Goal: Complete application form

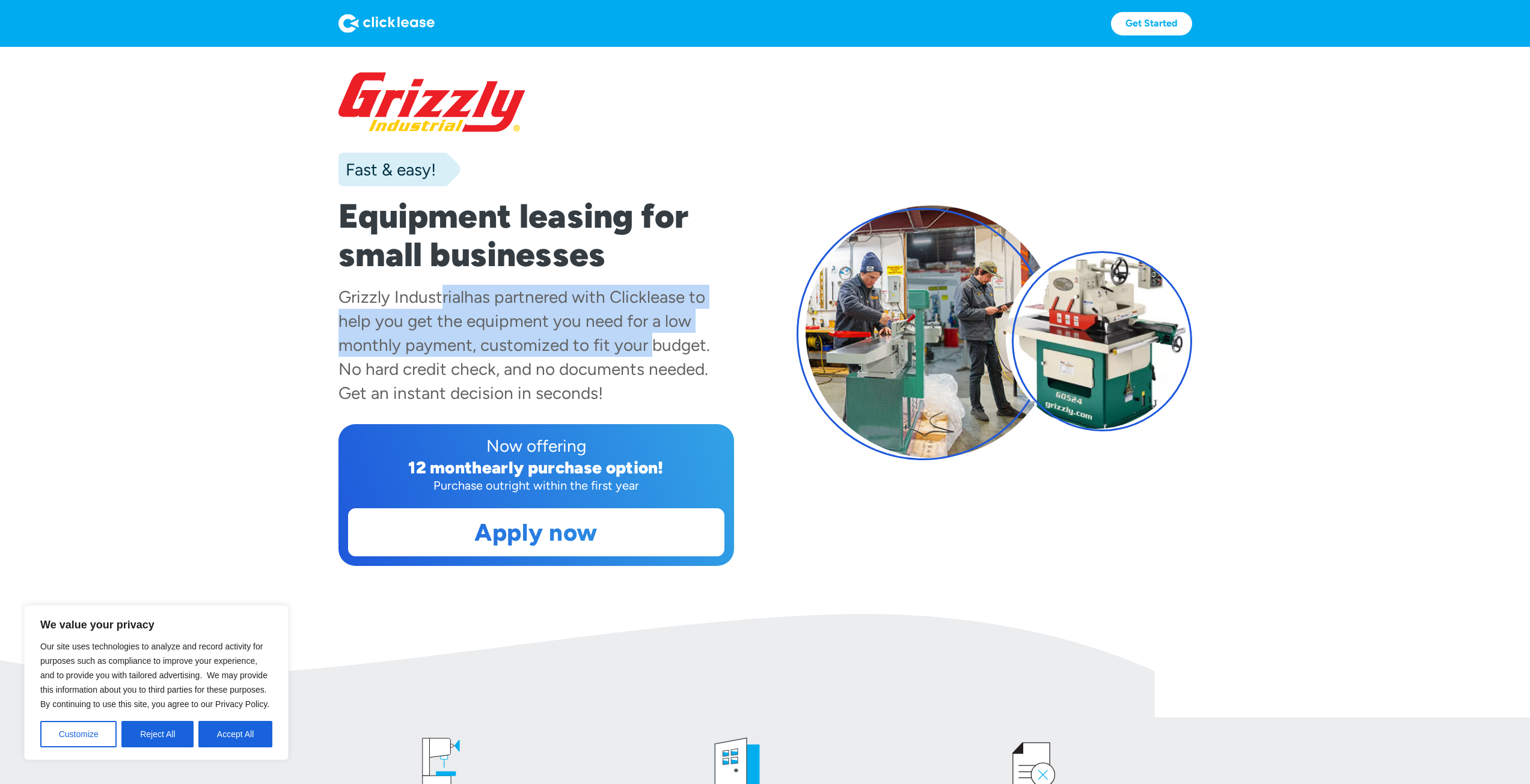
drag, startPoint x: 479, startPoint y: 298, endPoint x: 665, endPoint y: 350, distance: 193.1
click at [644, 343] on div "Grizzly Industrial has partnered with Clicklease to help you get the equipment …" at bounding box center [536, 344] width 396 height 120
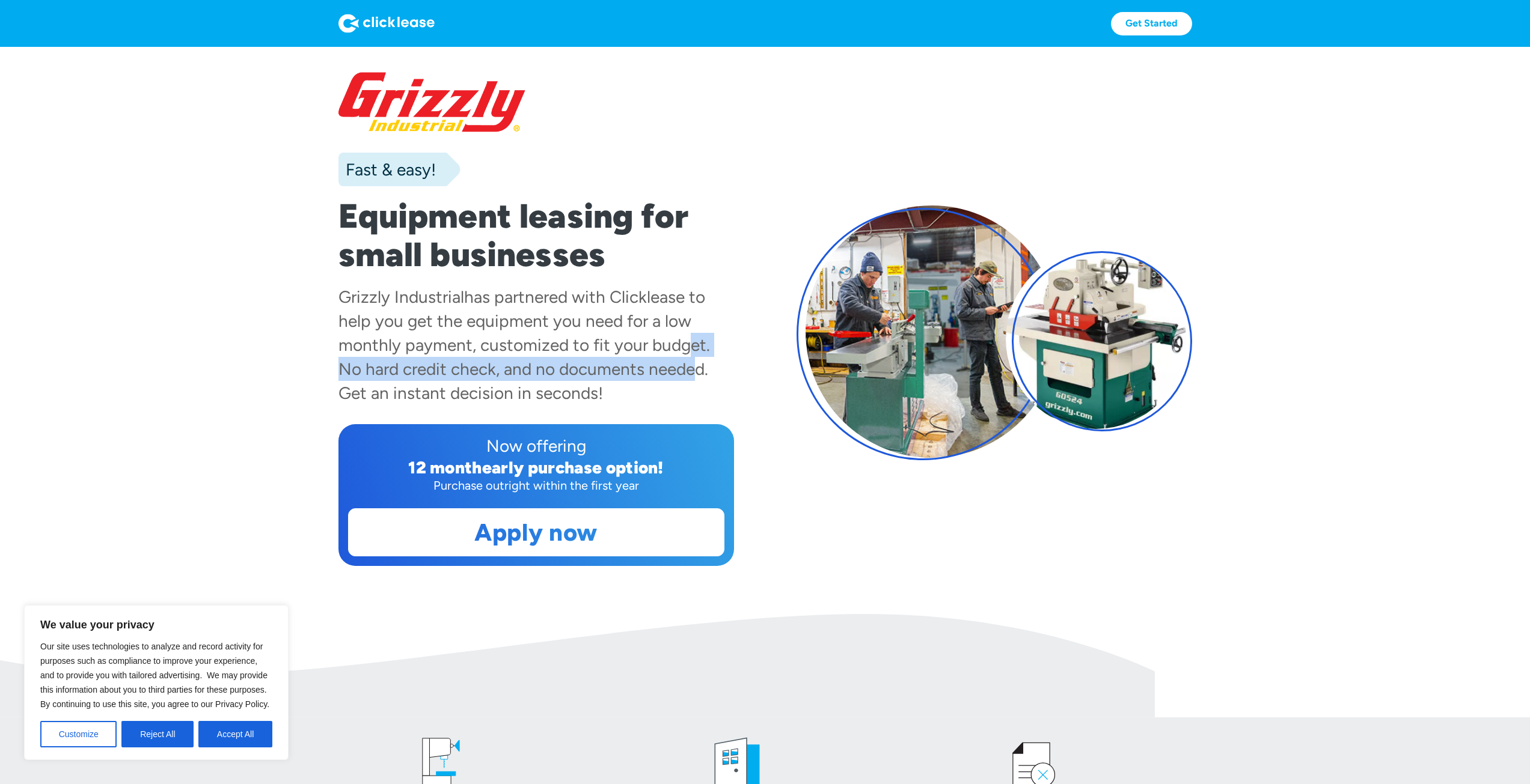
click at [684, 357] on div "Grizzly Industrial has partnered with Clicklease to help you get the equipment …" at bounding box center [536, 344] width 396 height 120
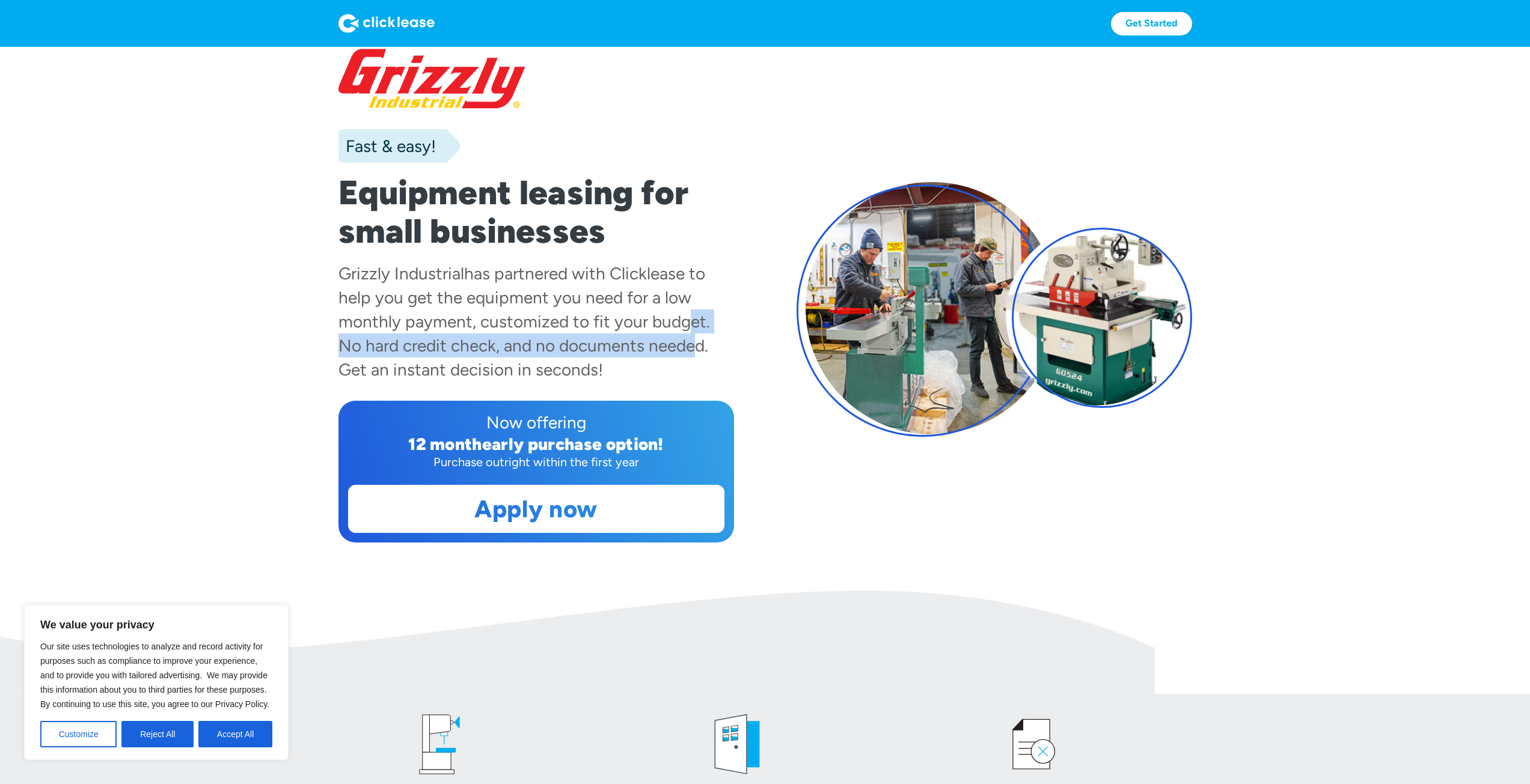
scroll to position [60, 0]
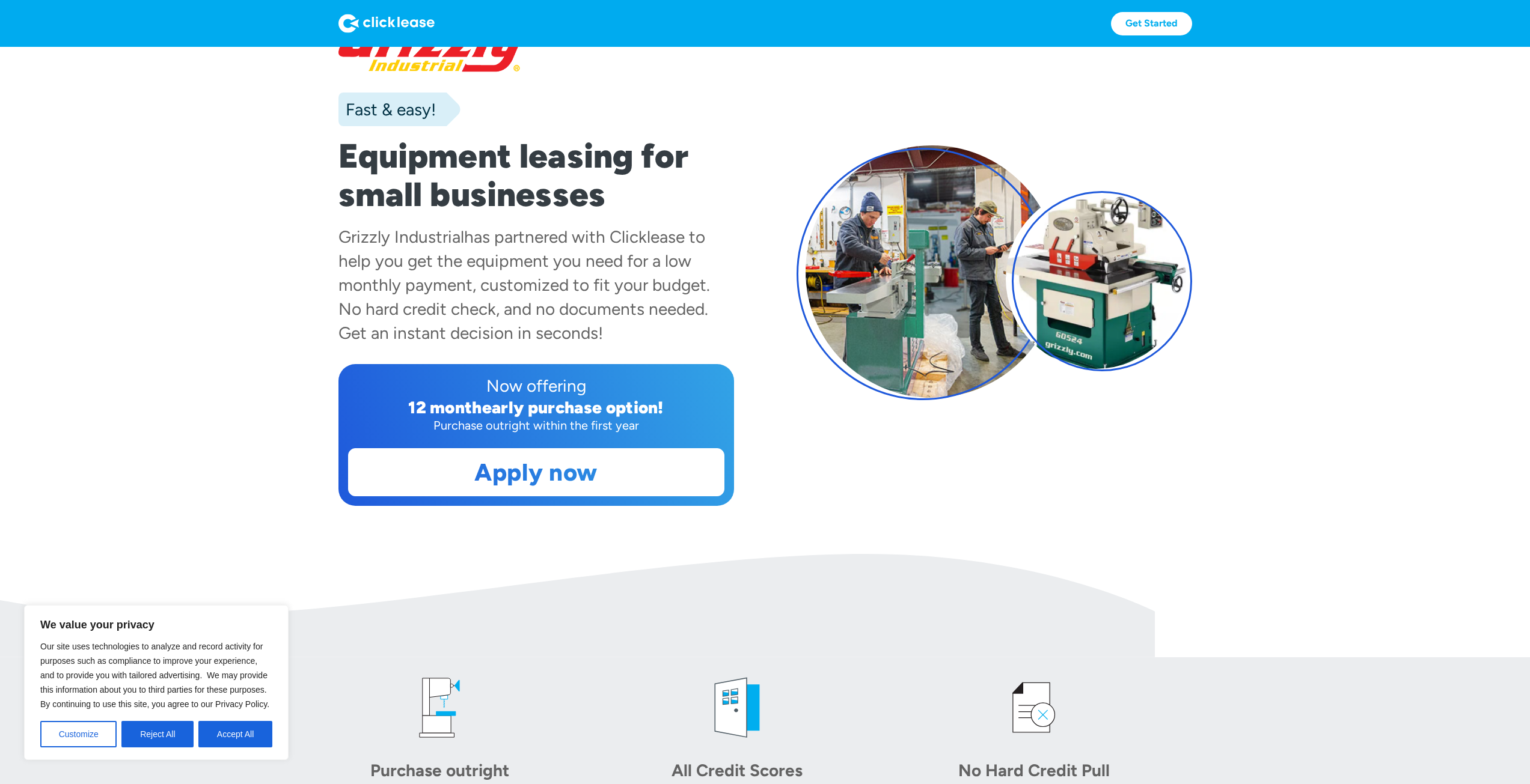
click at [722, 331] on div "Grizzly Industrial has partnered with Clicklease to help you get the equipment …" at bounding box center [536, 285] width 396 height 120
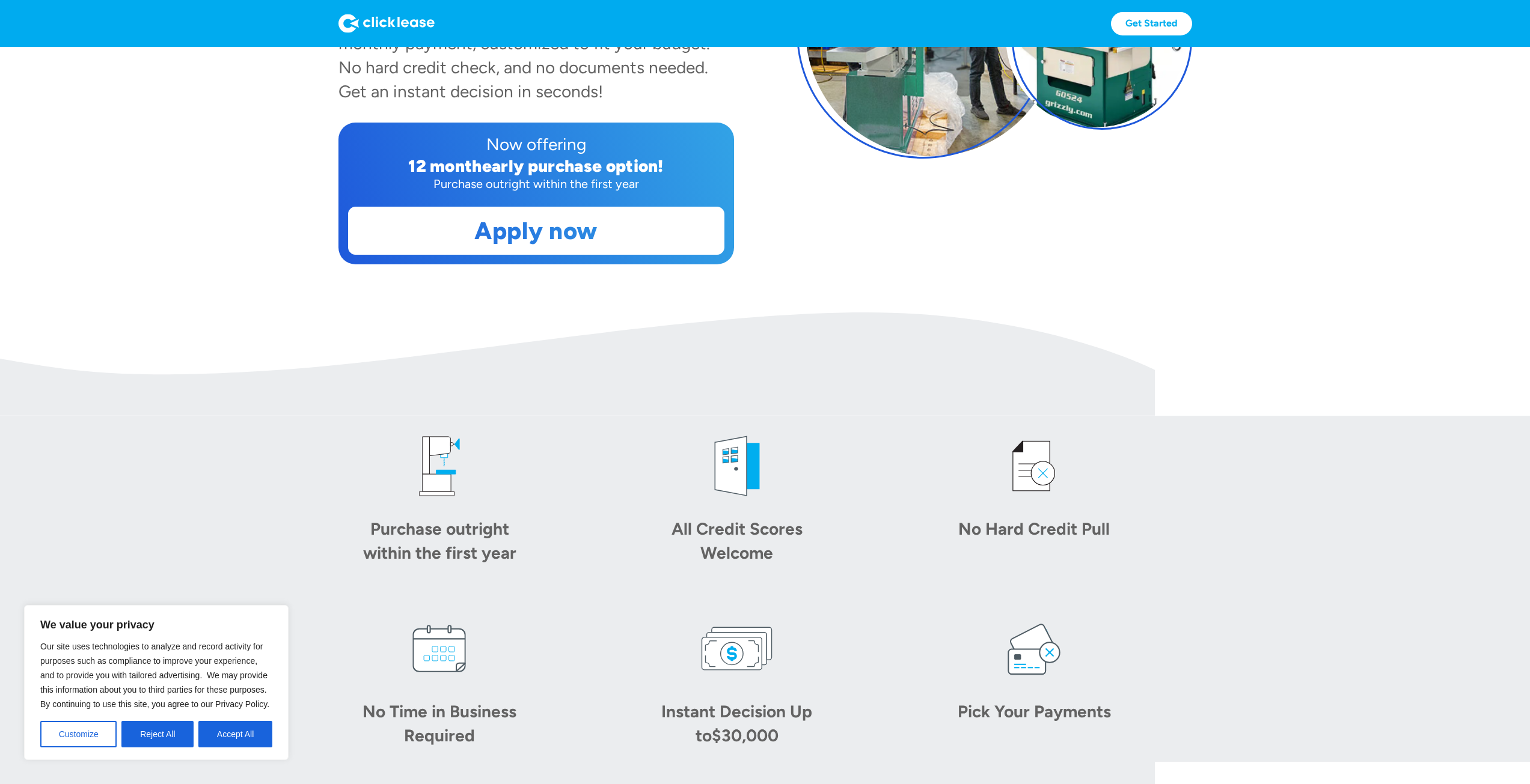
scroll to position [69, 0]
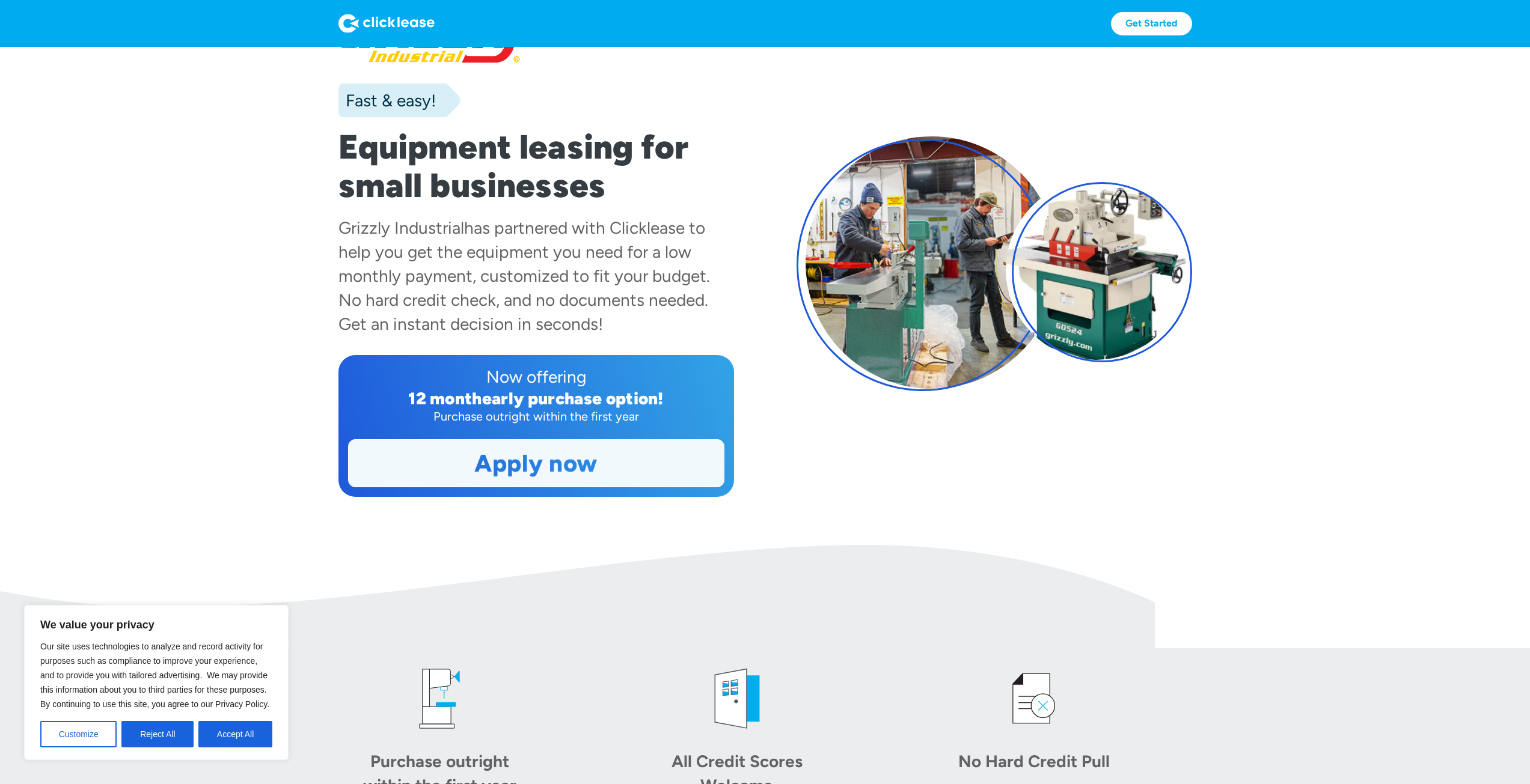
click at [505, 450] on link "Apply now" at bounding box center [536, 463] width 375 height 47
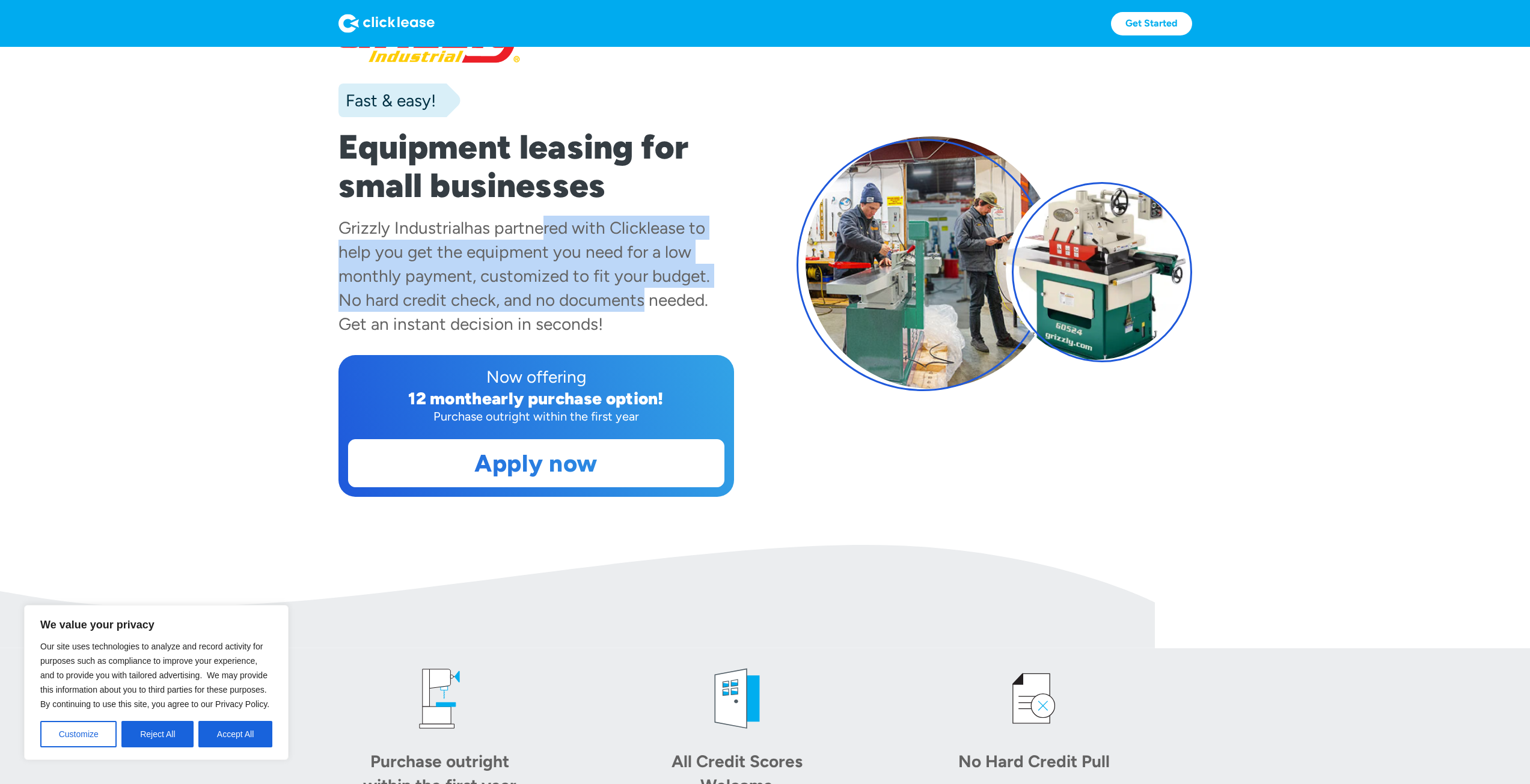
drag, startPoint x: 554, startPoint y: 240, endPoint x: 654, endPoint y: 315, distance: 125.0
click at [644, 303] on div "has partnered with Clicklease to help you get the equipment you need for a low …" at bounding box center [524, 276] width 371 height 117
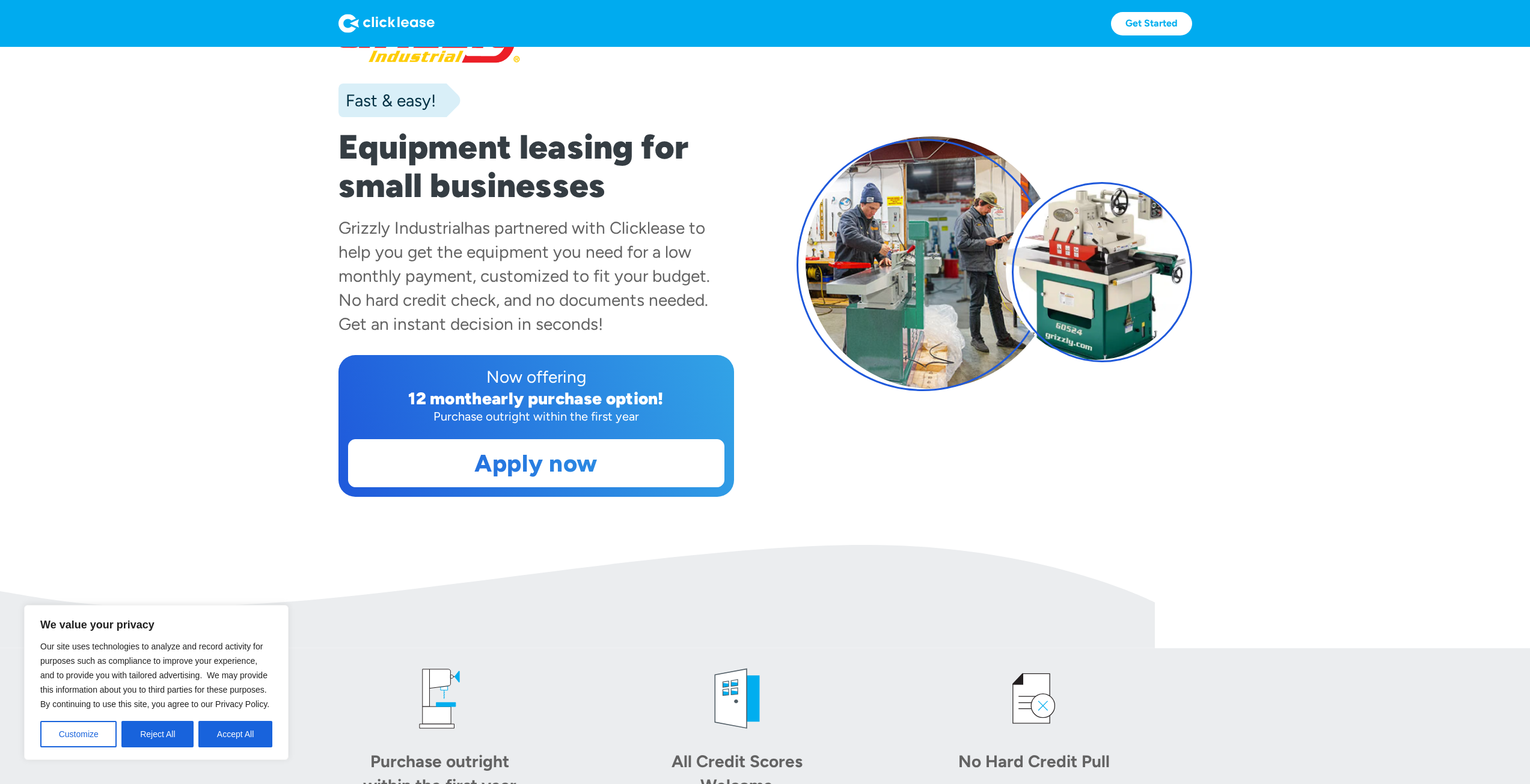
click at [654, 315] on div "Grizzly Industrial has partnered with Clicklease to help you get the equipment …" at bounding box center [536, 275] width 396 height 120
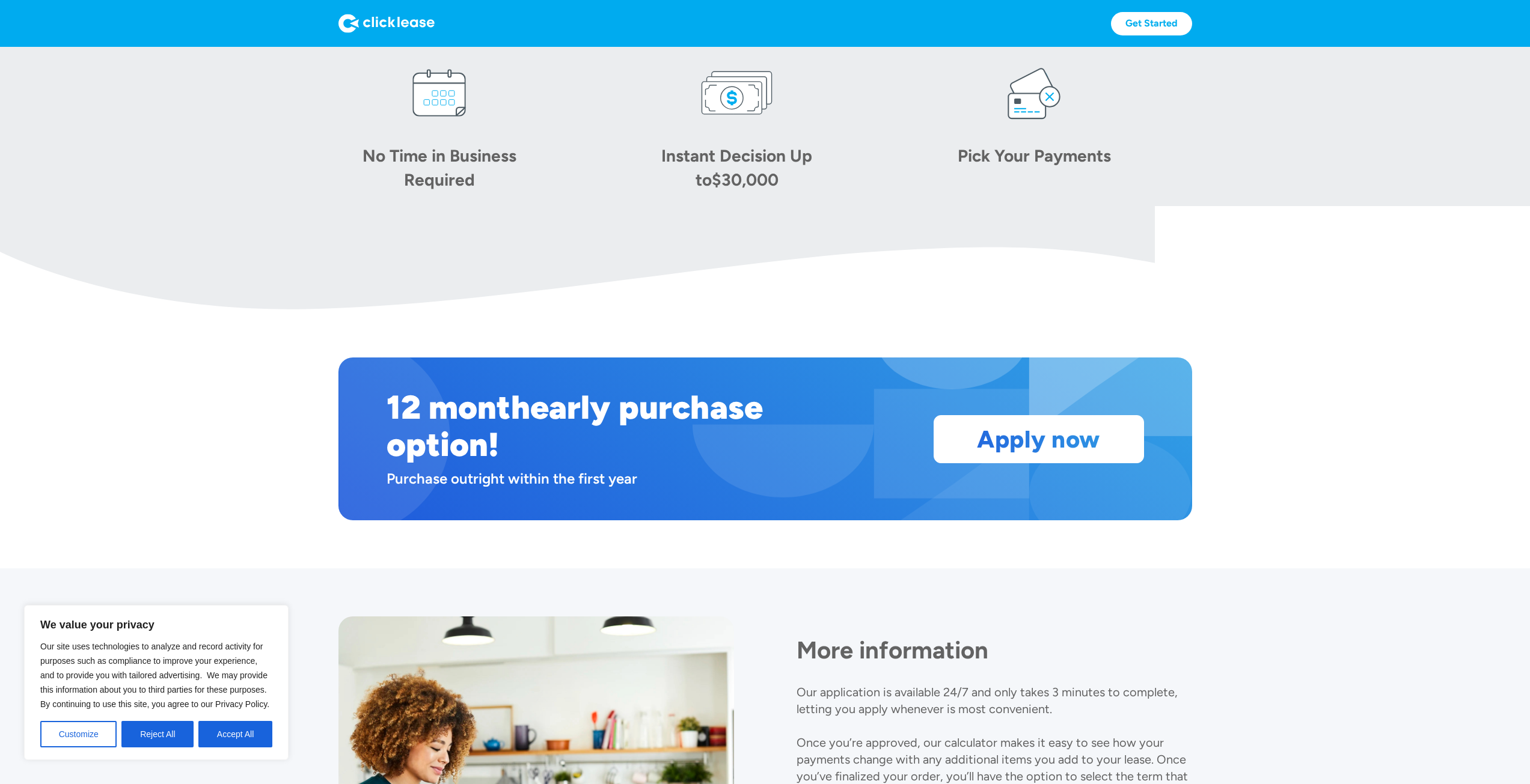
scroll to position [1151, 0]
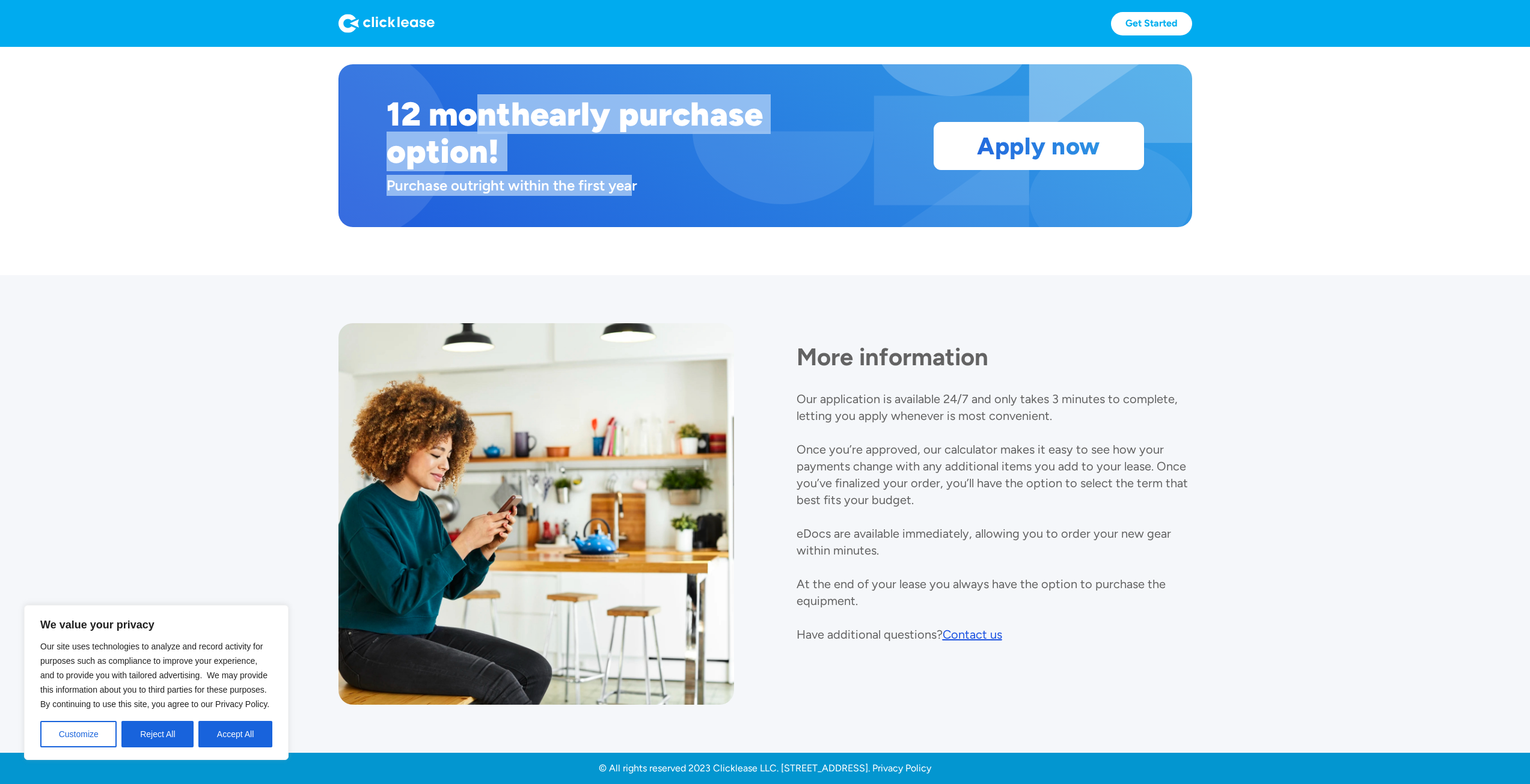
drag, startPoint x: 471, startPoint y: 106, endPoint x: 632, endPoint y: 192, distance: 182.5
click at [626, 190] on div "12 month early purchase option! Purchase outright within the first year" at bounding box center [619, 146] width 466 height 100
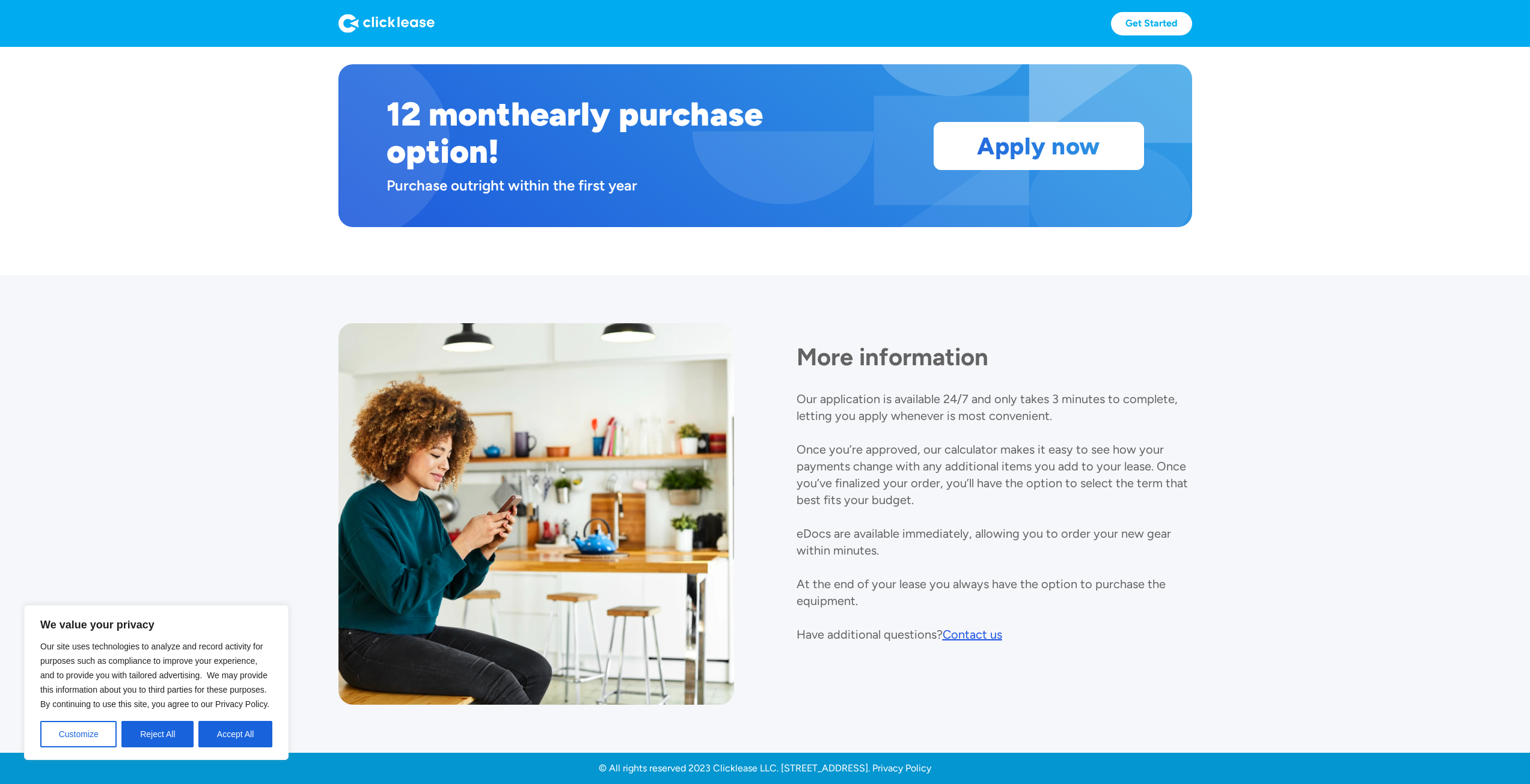
click at [644, 197] on div "12 month early purchase option! Purchase outright within the first year Apply n…" at bounding box center [765, 146] width 853 height 163
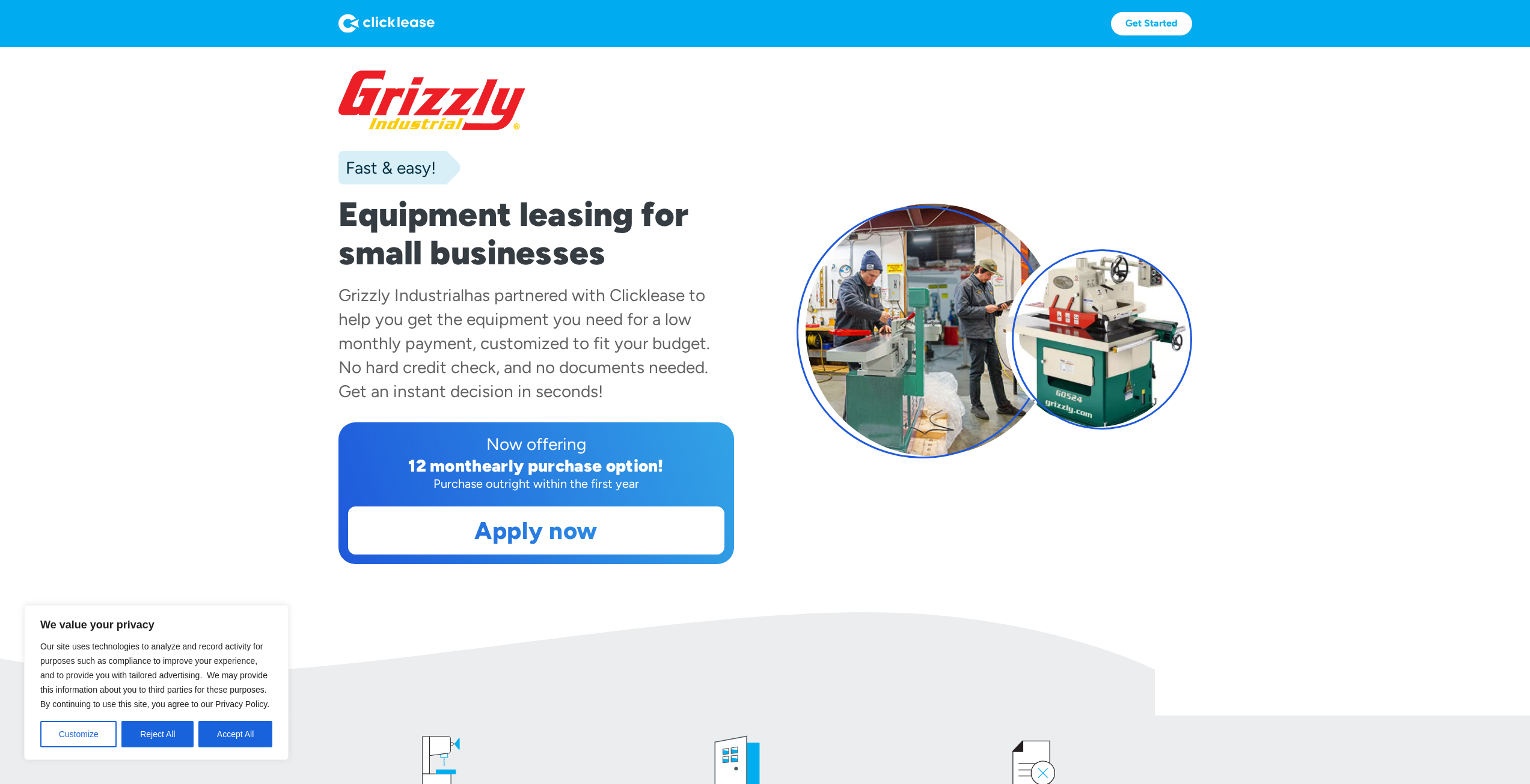
scroll to position [0, 0]
